Goal: Task Accomplishment & Management: Use online tool/utility

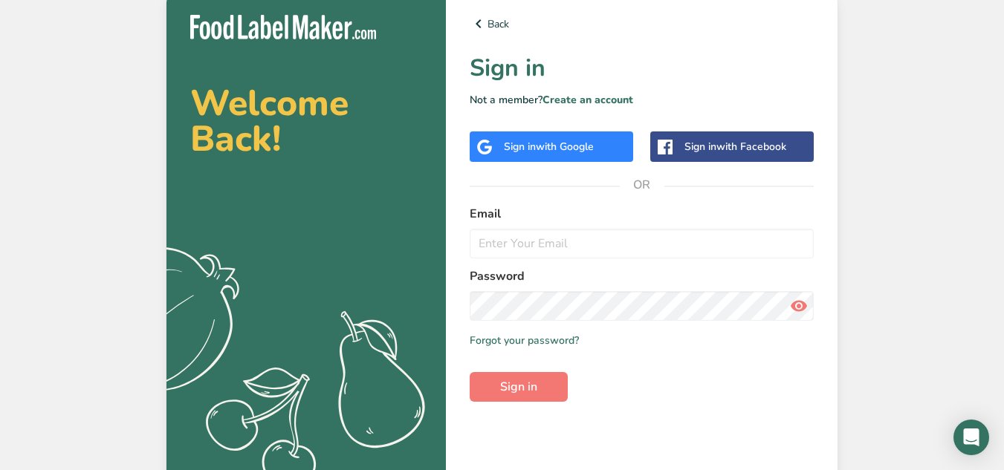
click at [556, 143] on span "with Google" at bounding box center [565, 147] width 58 height 14
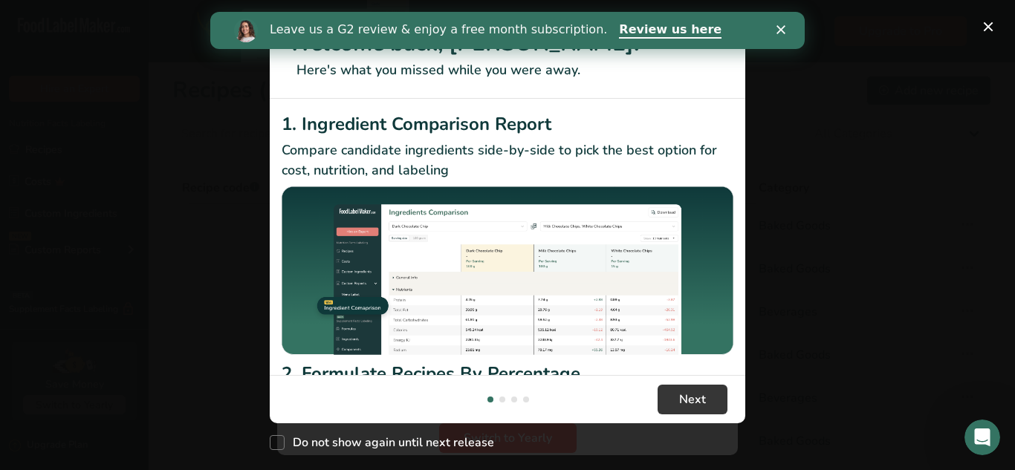
click at [785, 42] on div "Leave us a G2 review & enjoy a free month subscription. Review us here" at bounding box center [507, 30] width 595 height 25
click at [784, 36] on div "Leave us a G2 review & enjoy a free month subscription. Review us here" at bounding box center [507, 30] width 595 height 25
click at [781, 30] on polygon "Close" at bounding box center [781, 29] width 9 height 9
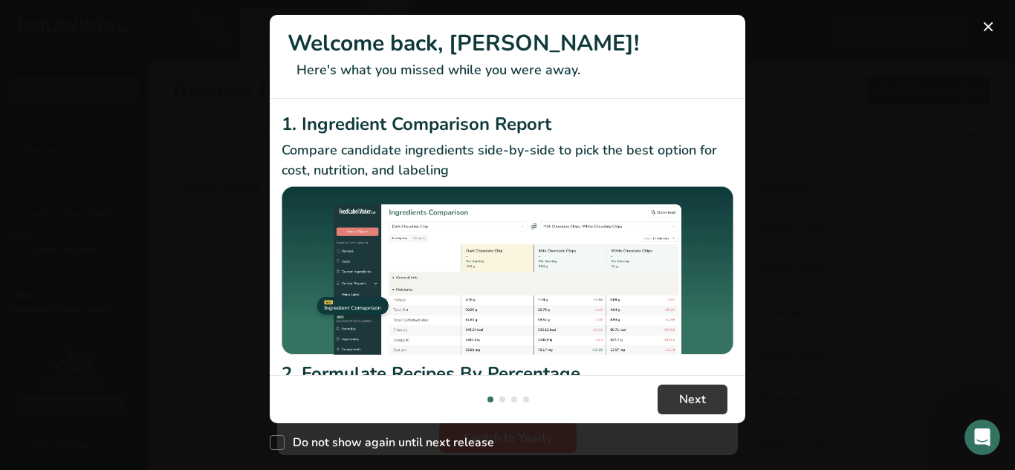
click at [994, 26] on button "New Features" at bounding box center [989, 27] width 24 height 24
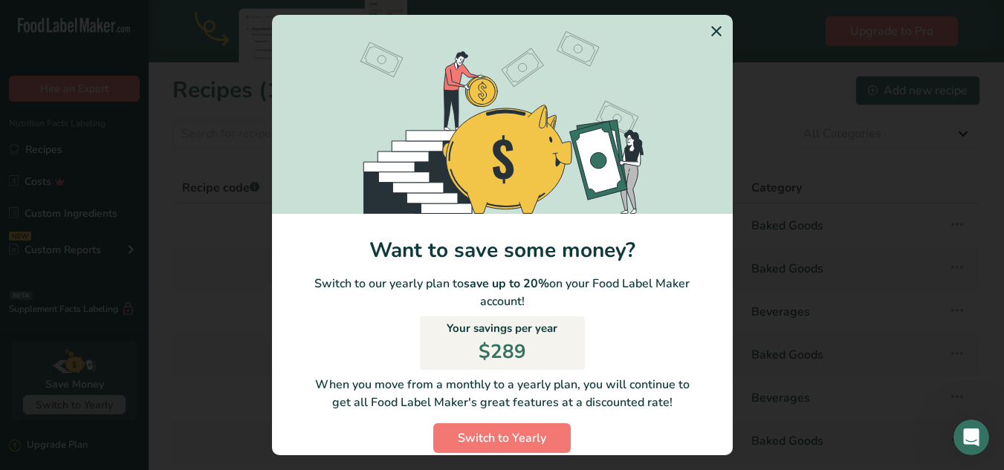
click at [702, 16] on section "Switch to Yearly Modal" at bounding box center [502, 114] width 461 height 199
click at [708, 20] on icon "Switch to Yearly Modal" at bounding box center [717, 31] width 18 height 27
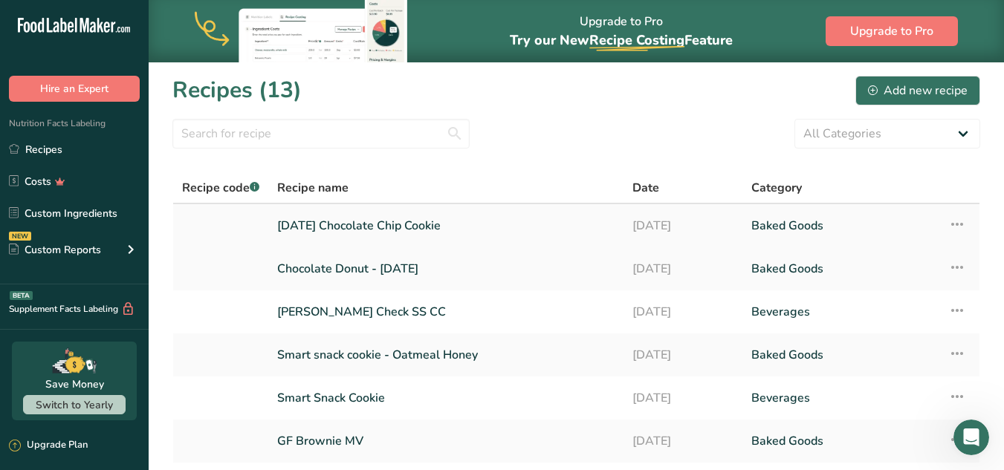
click at [320, 227] on link "[DATE] Chocolate Chip Cookie" at bounding box center [445, 225] width 337 height 31
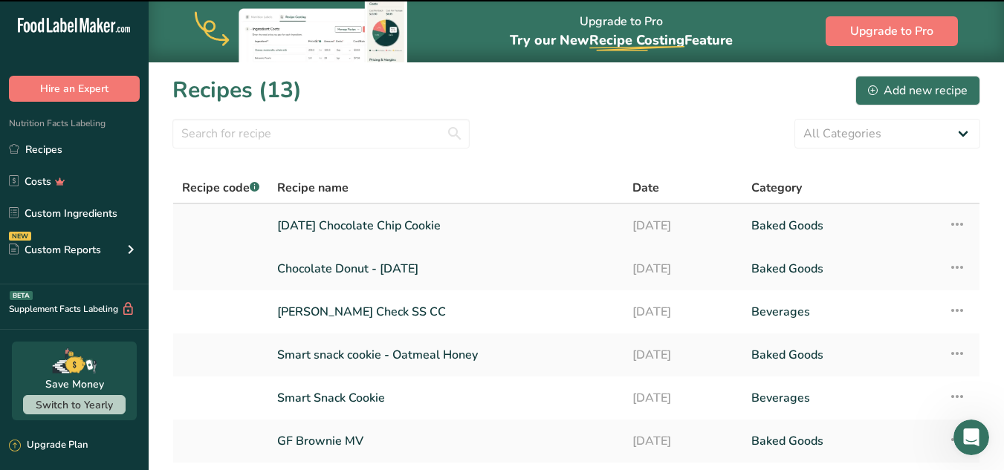
click at [325, 221] on link "[DATE] Chocolate Chip Cookie" at bounding box center [445, 225] width 337 height 31
click at [355, 230] on link "[DATE] Chocolate Chip Cookie" at bounding box center [445, 225] width 337 height 31
click at [384, 221] on link "[DATE] Chocolate Chip Cookie" at bounding box center [445, 225] width 337 height 31
click at [948, 219] on icon at bounding box center [957, 224] width 18 height 27
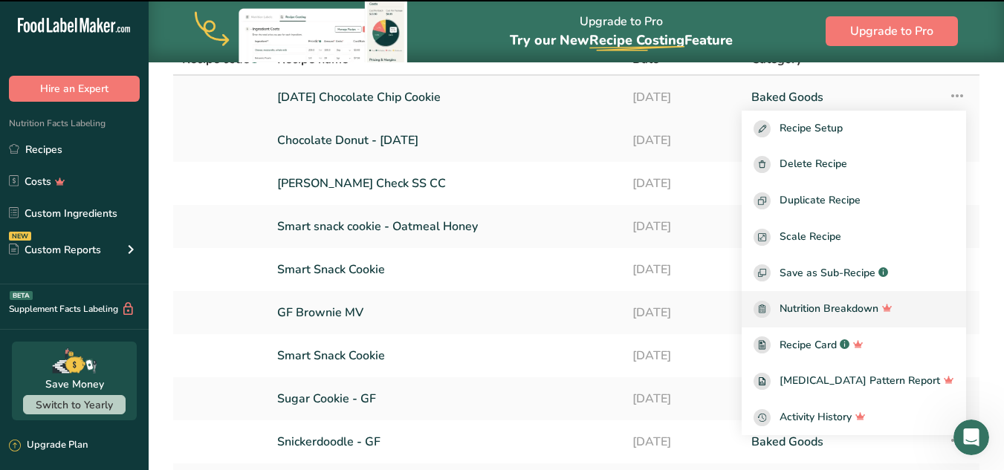
scroll to position [126, 0]
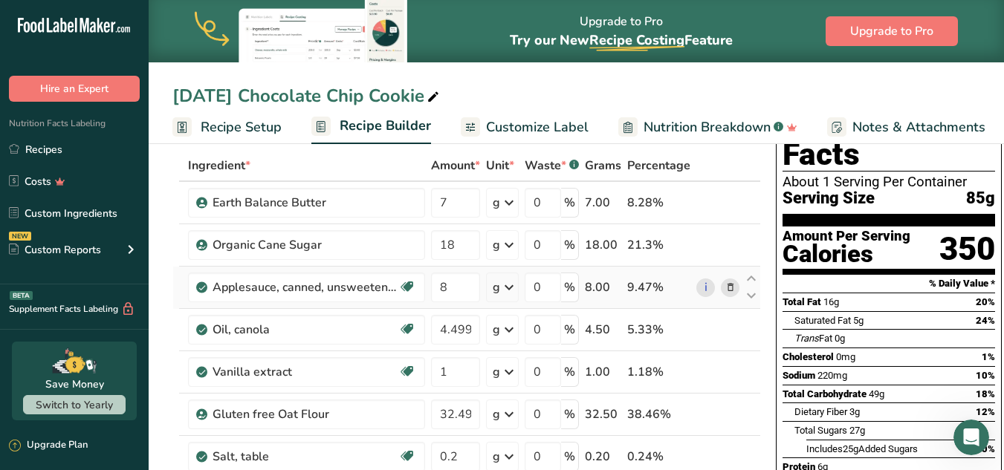
scroll to position [200, 0]
